Goal: Browse casually: Explore the website without a specific task or goal

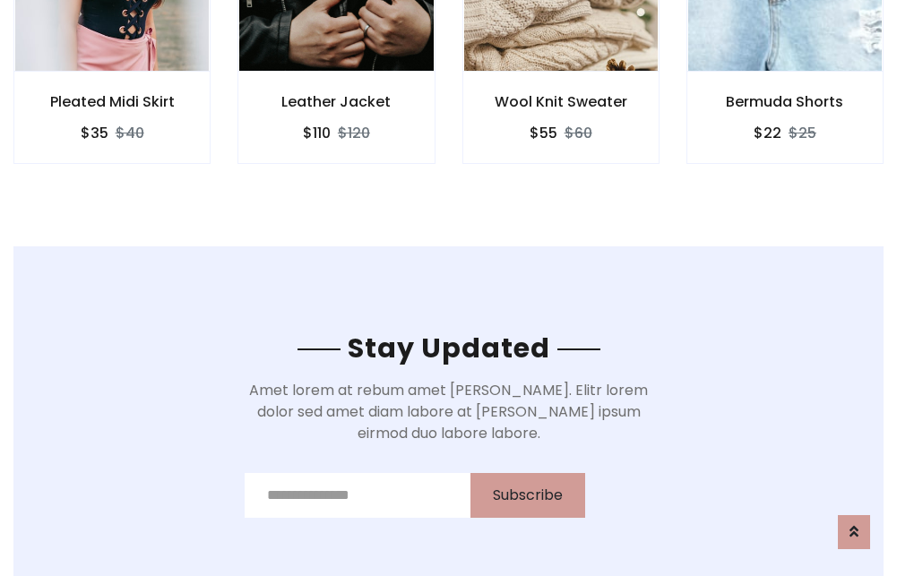
scroll to position [2700, 0]
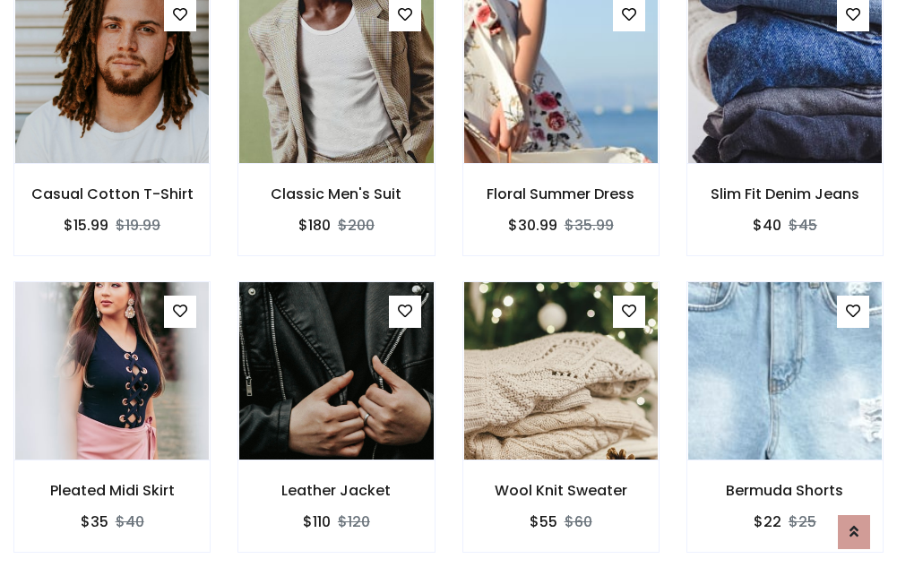
click at [449, 288] on div "Wool Knit Sweater $55 $60" at bounding box center [561, 429] width 224 height 297
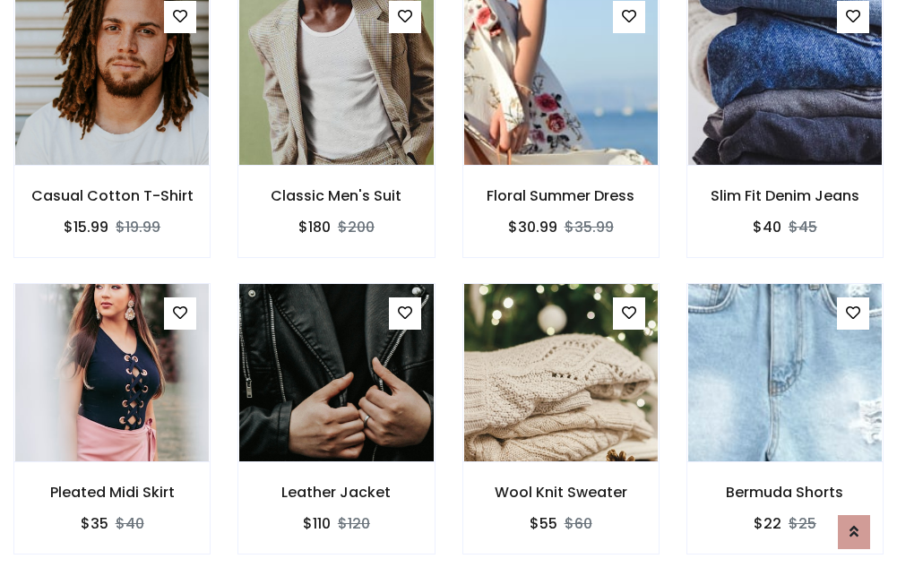
click at [449, 288] on div "Wool Knit Sweater $55 $60" at bounding box center [561, 431] width 224 height 297
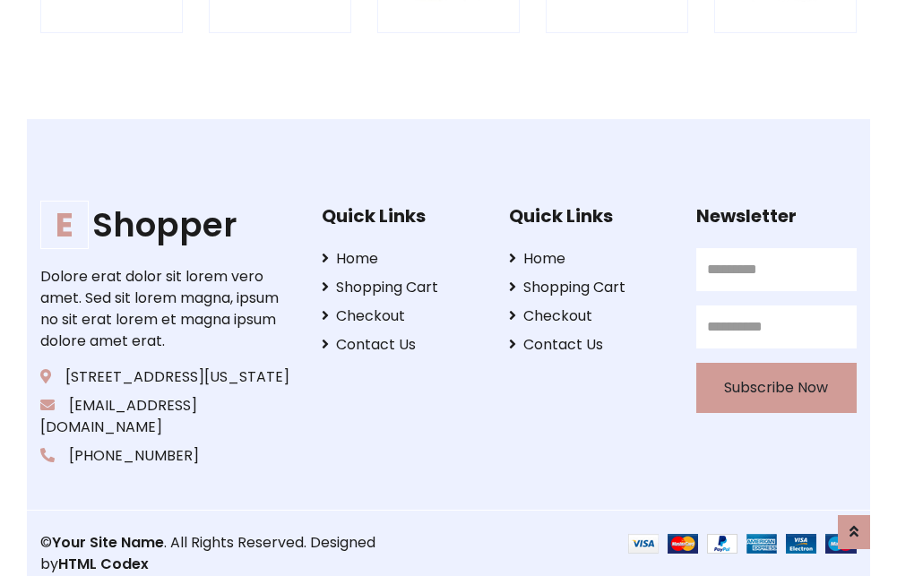
scroll to position [3413, 0]
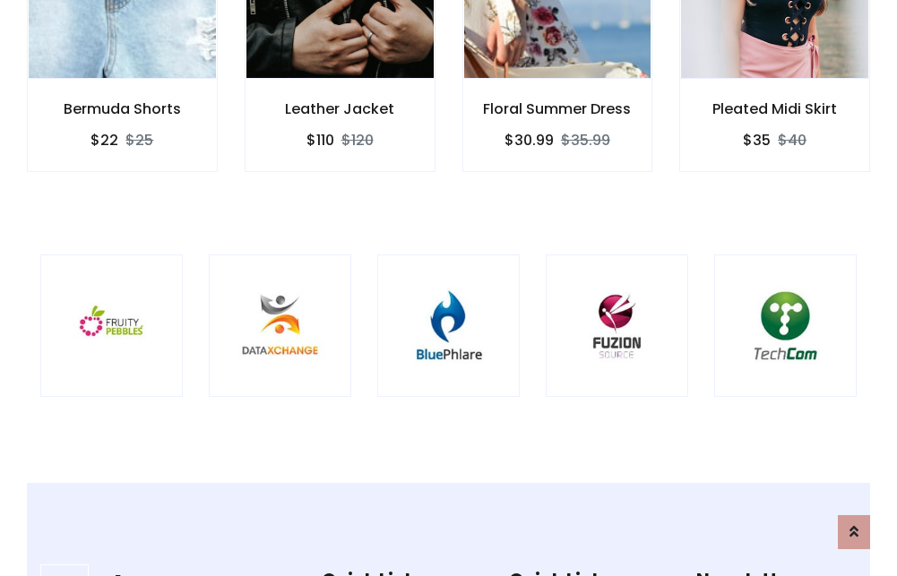
click at [448, 288] on img at bounding box center [449, 326] width 98 height 98
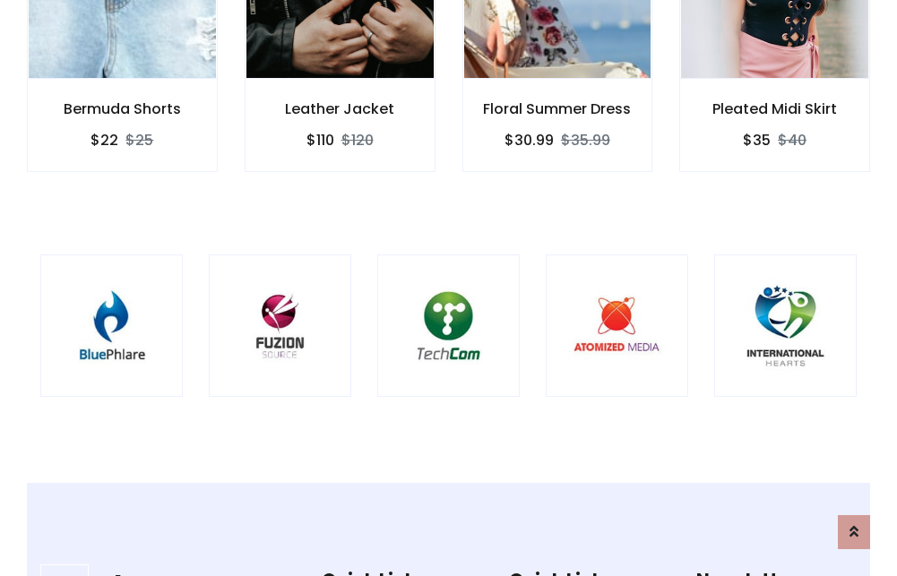
click at [448, 288] on img at bounding box center [449, 326] width 98 height 98
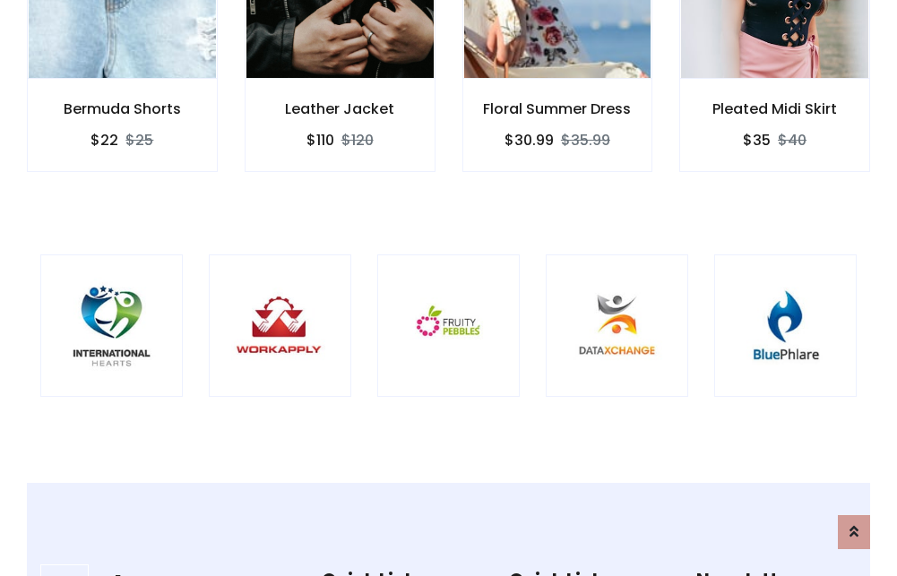
click at [448, 288] on img at bounding box center [449, 326] width 98 height 98
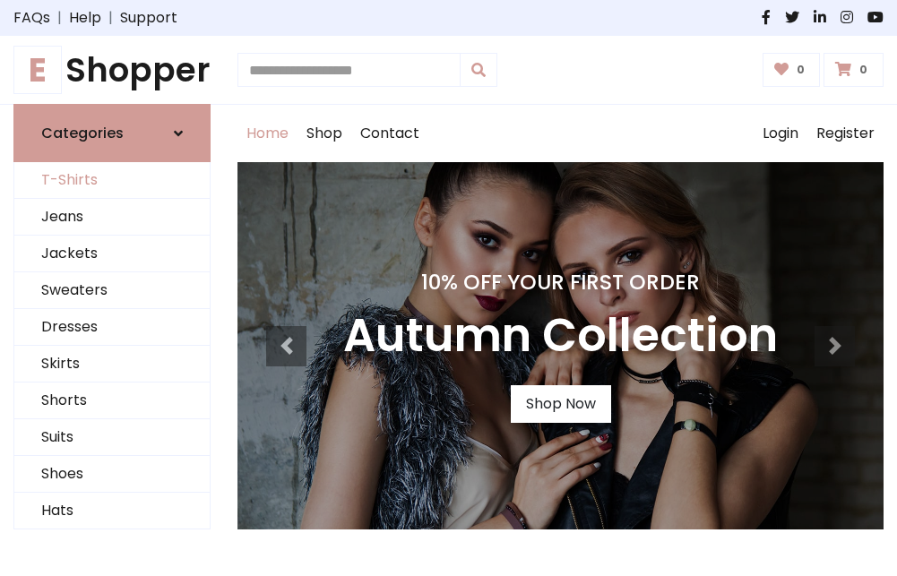
click at [112, 181] on link "T-Shirts" at bounding box center [111, 180] width 195 height 37
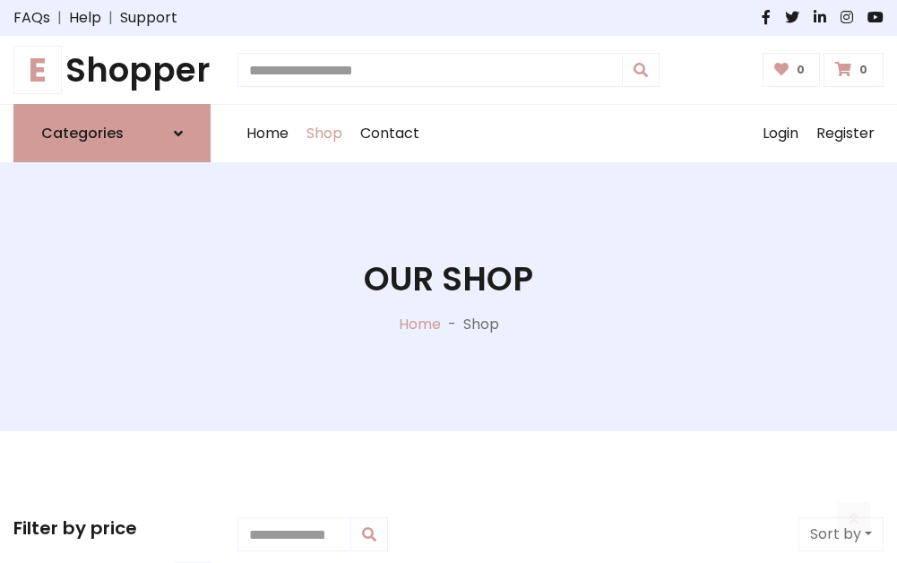
scroll to position [719, 0]
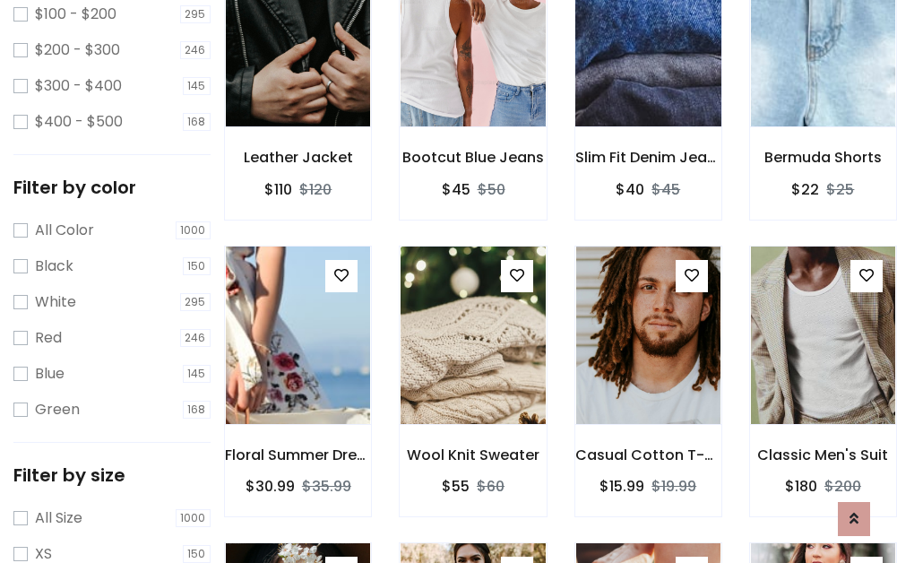
scroll to position [91, 0]
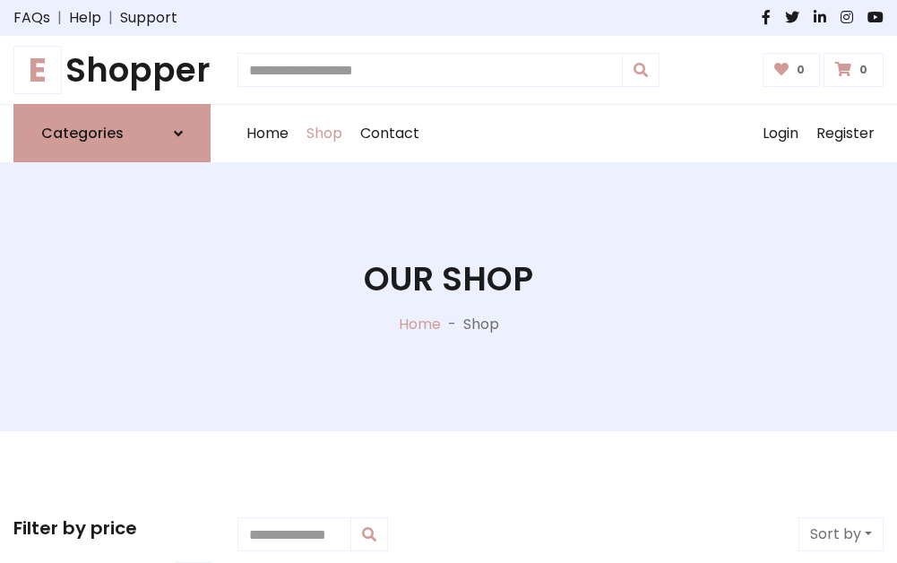
click at [112, 70] on h1 "E Shopper" at bounding box center [111, 69] width 197 height 39
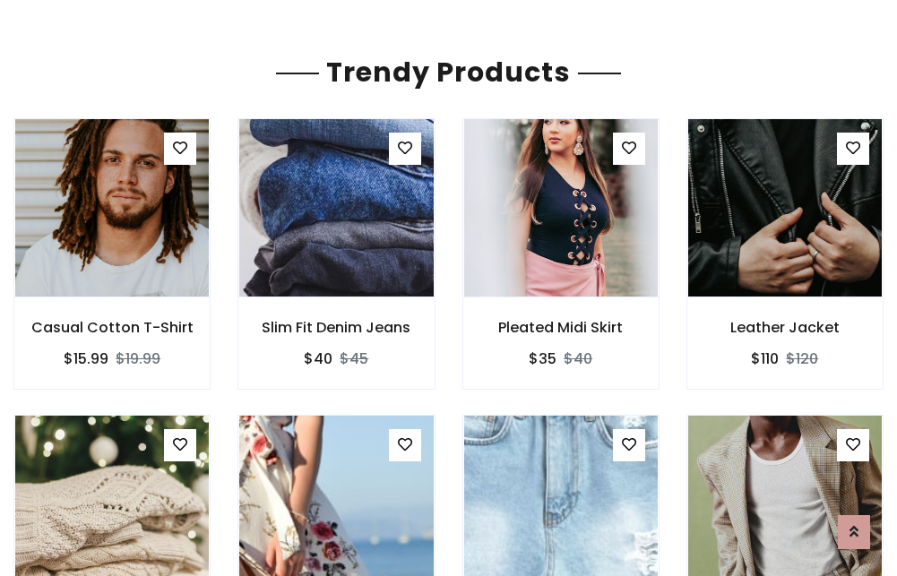
scroll to position [106, 0]
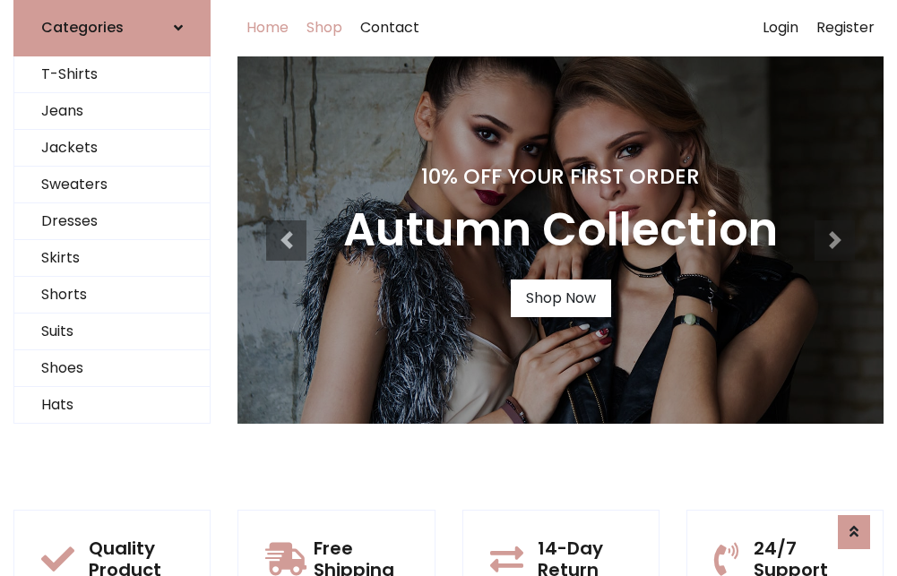
click at [325, 28] on link "Shop" at bounding box center [325, 27] width 54 height 57
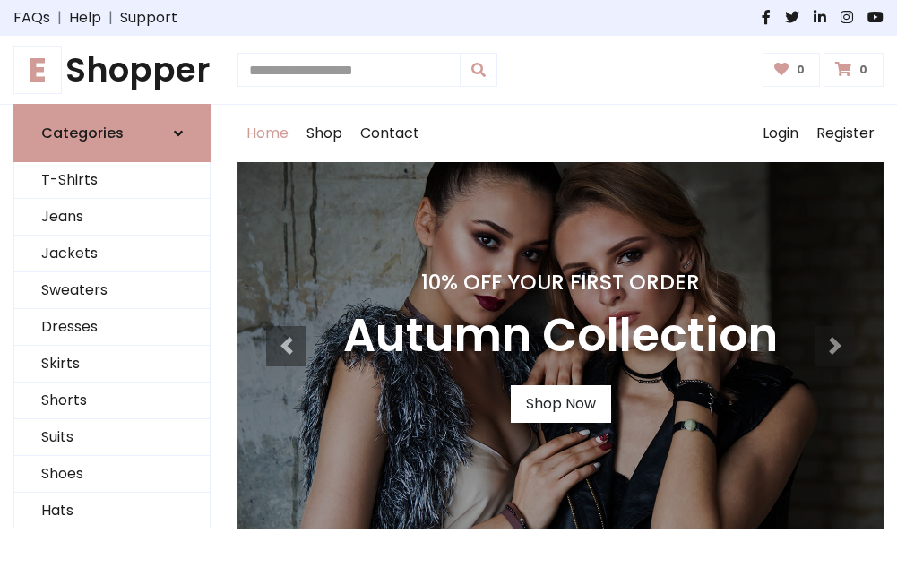
scroll to position [588, 0]
